Goal: Task Accomplishment & Management: Use online tool/utility

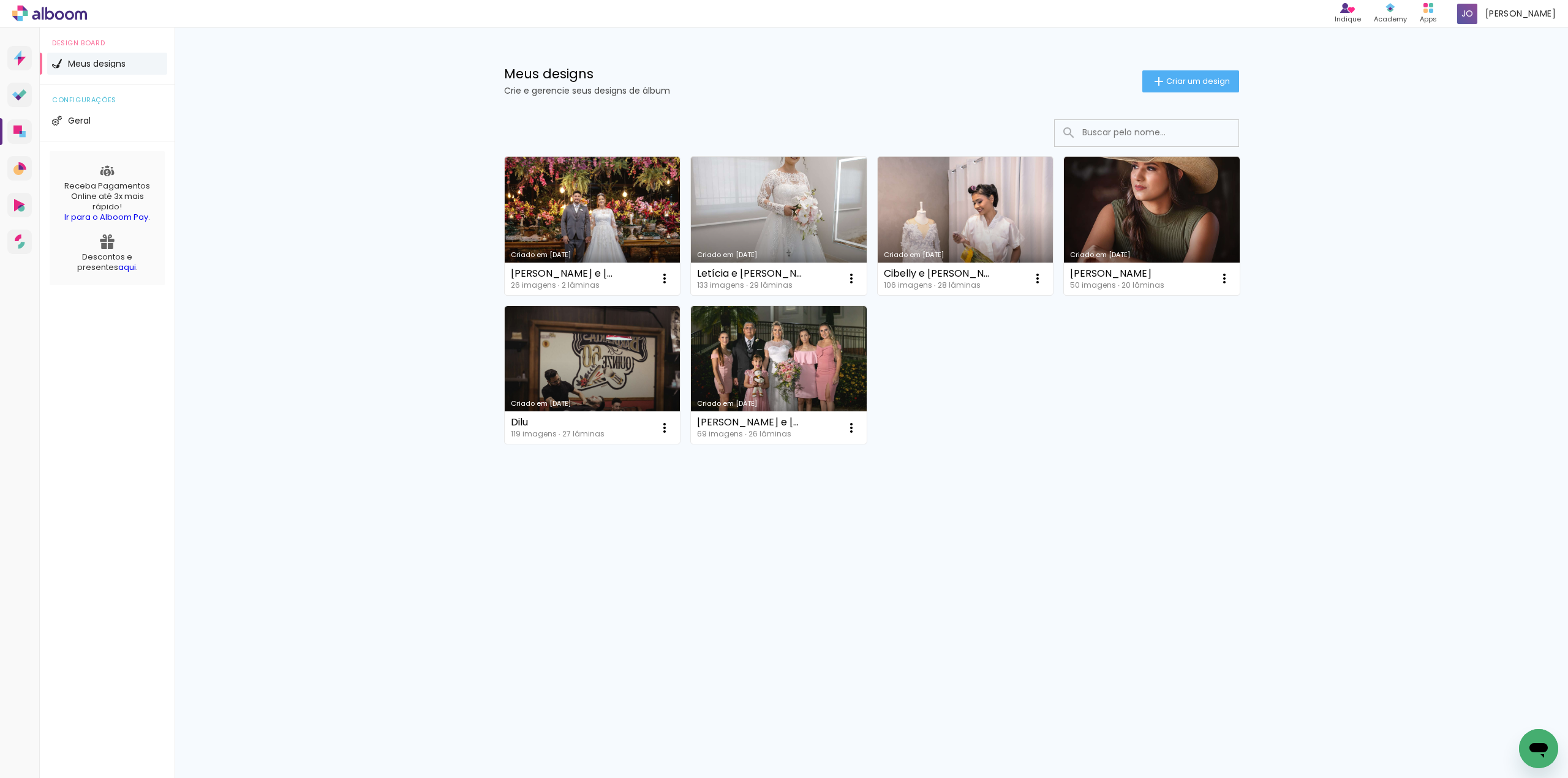
click at [0, 0] on span "Adicionar Fotos" at bounding box center [0, 0] width 0 height 0
click at [0, 0] on input "file" at bounding box center [0, 0] width 0 height 0
click at [0, 0] on icon at bounding box center [0, 0] width 0 height 0
click at [17, 124] on link "Designbox Diagramação de álbuns" at bounding box center [19, 131] width 24 height 24
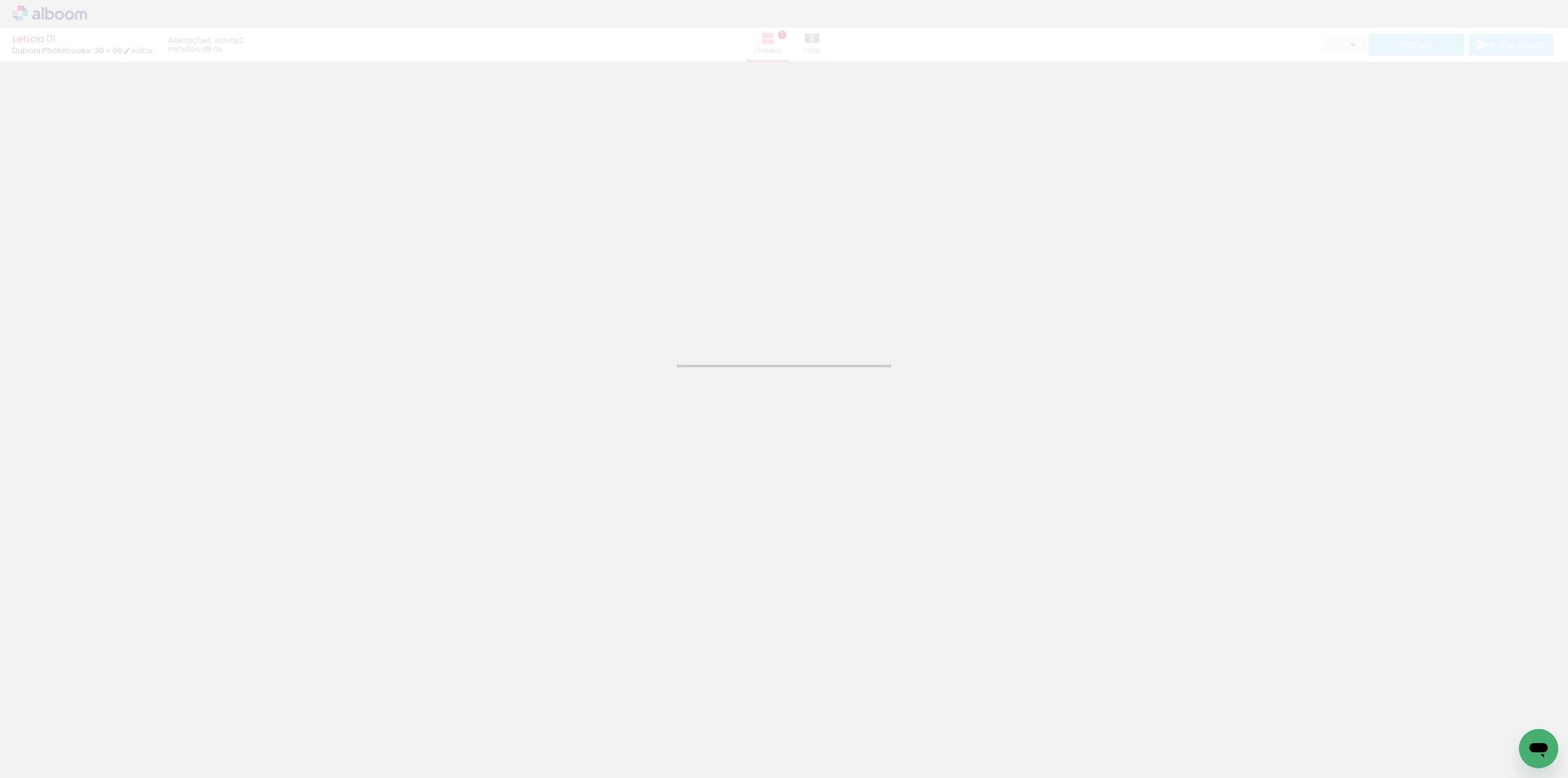
click at [53, 766] on span "Adicionar Fotos" at bounding box center [43, 761] width 37 height 13
click at [0, 0] on input "file" at bounding box center [0, 0] width 0 height 0
click at [53, 765] on span "Adicionar Fotos" at bounding box center [43, 761] width 37 height 13
click at [0, 0] on input "file" at bounding box center [0, 0] width 0 height 0
drag, startPoint x: 1015, startPoint y: 747, endPoint x: 996, endPoint y: 527, distance: 220.8
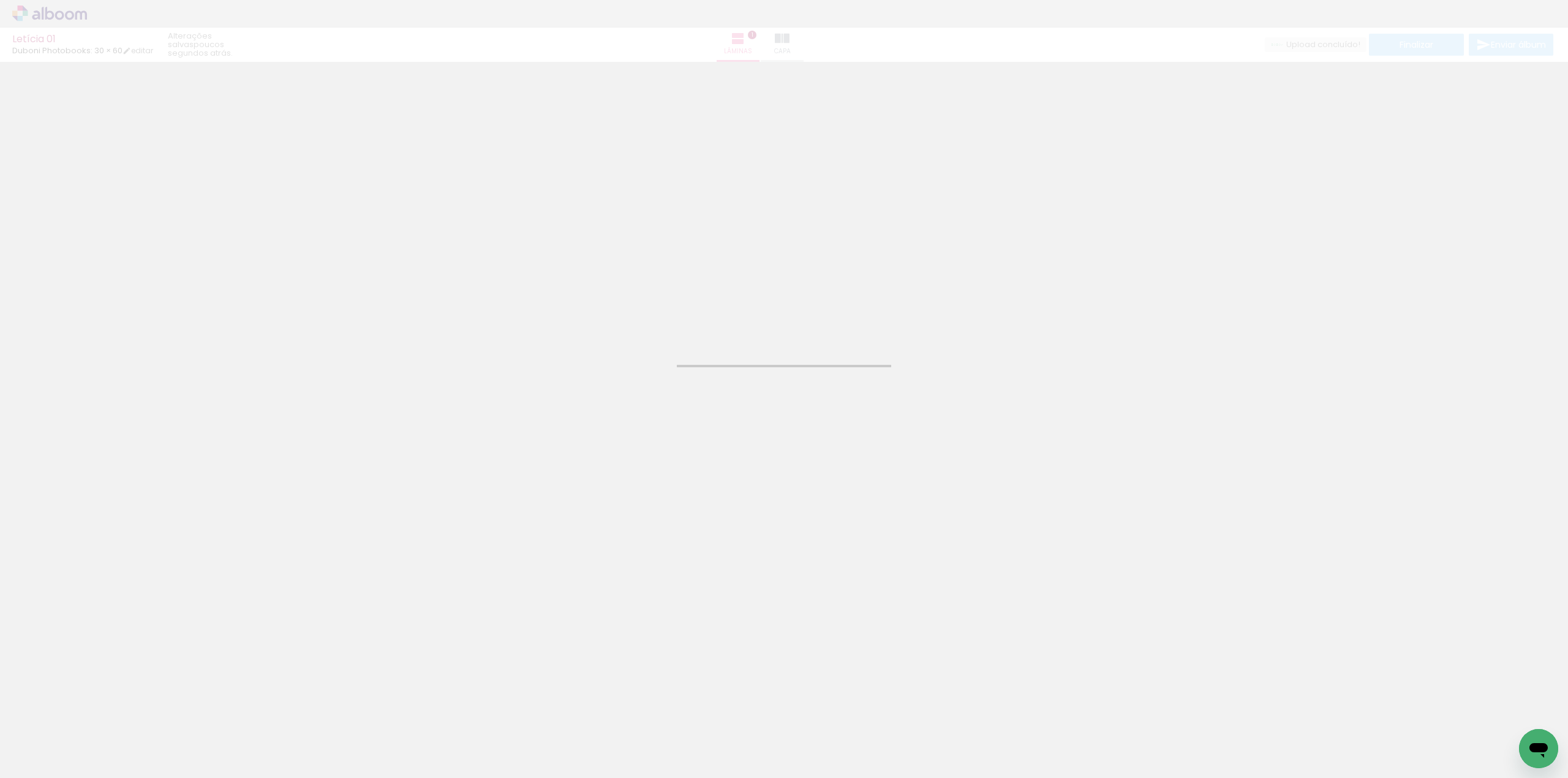
click at [996, 527] on quentale-workspace at bounding box center [784, 389] width 1568 height 778
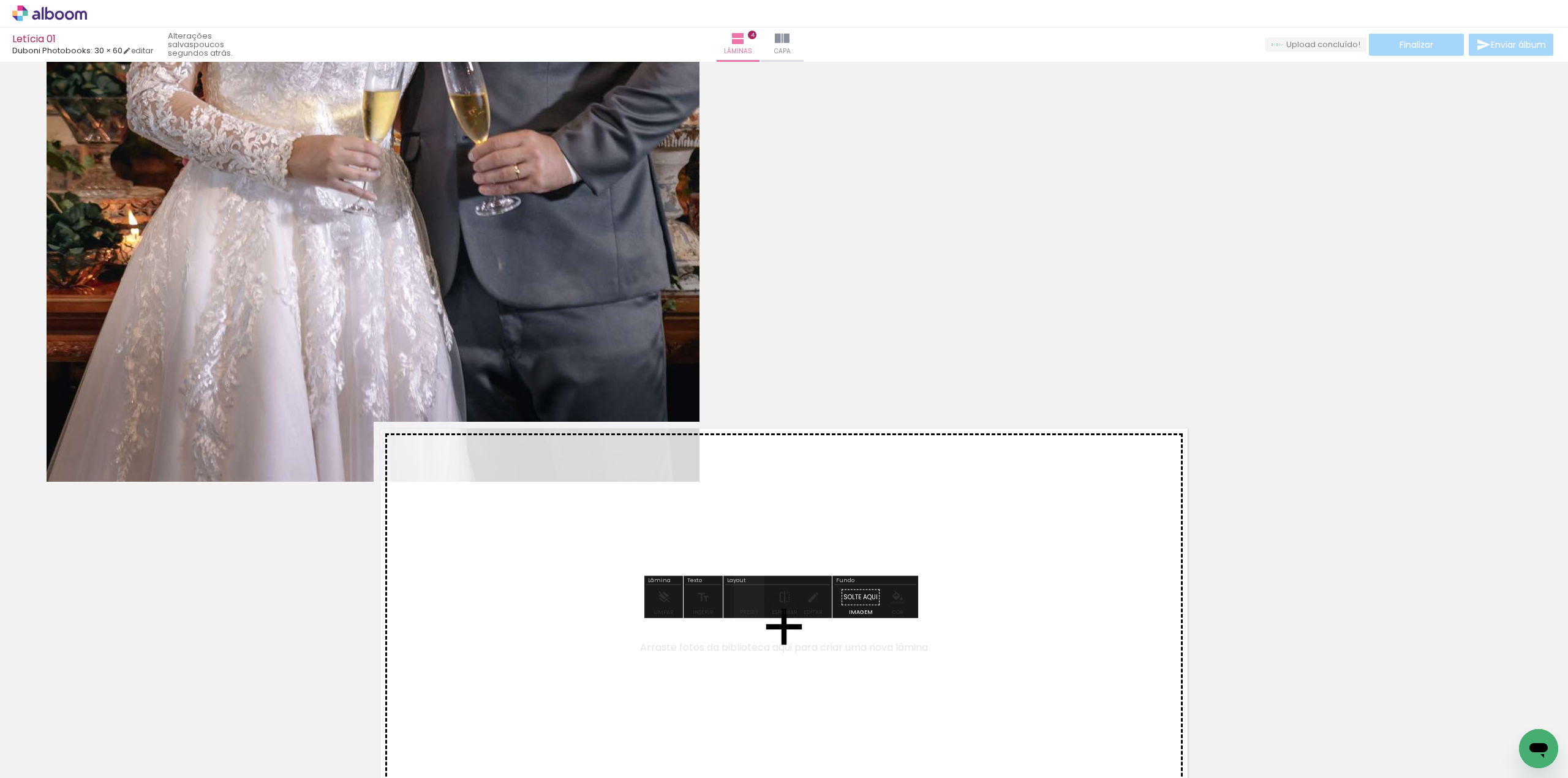
drag, startPoint x: 1092, startPoint y: 733, endPoint x: 1061, endPoint y: 477, distance: 257.9
click at [1061, 477] on quentale-workspace at bounding box center [784, 389] width 1568 height 778
